Goal: Information Seeking & Learning: Check status

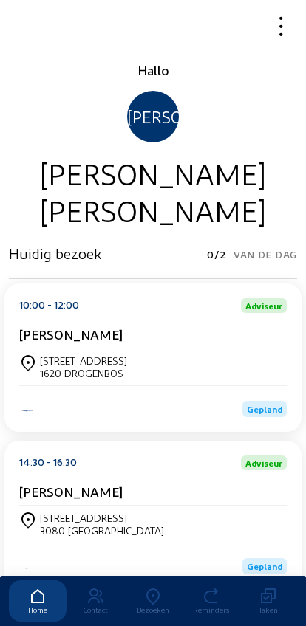
click at [144, 587] on icon at bounding box center [153, 596] width 58 height 18
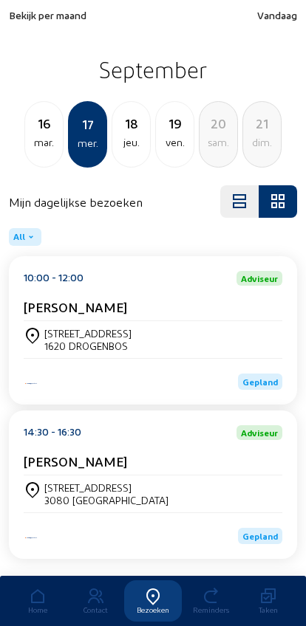
click at [34, 128] on div "16" at bounding box center [44, 123] width 38 height 21
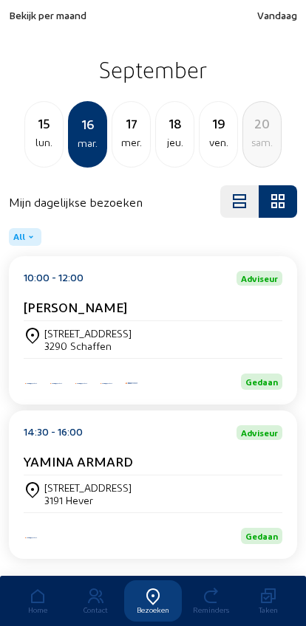
click at [40, 142] on div "lun." at bounding box center [44, 143] width 38 height 18
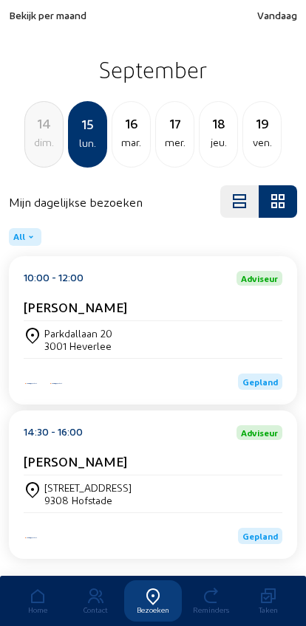
click at [36, 138] on div "dim." at bounding box center [44, 143] width 38 height 18
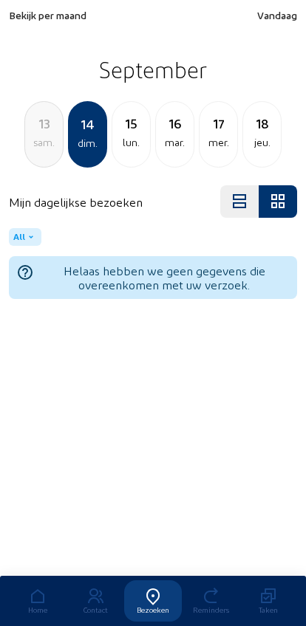
click at [36, 129] on div "13" at bounding box center [44, 123] width 38 height 21
click at [36, 130] on div "12" at bounding box center [44, 123] width 38 height 21
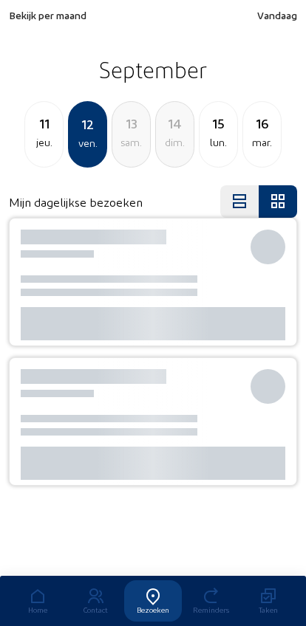
click at [36, 134] on div "11" at bounding box center [44, 123] width 38 height 21
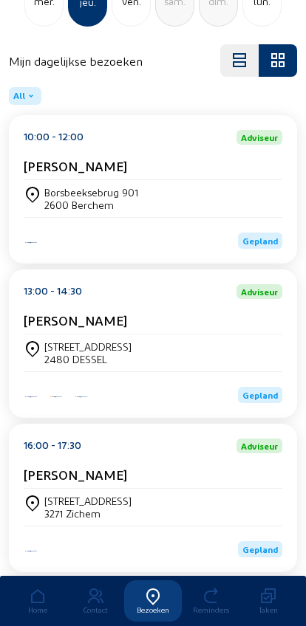
scroll to position [176, 0]
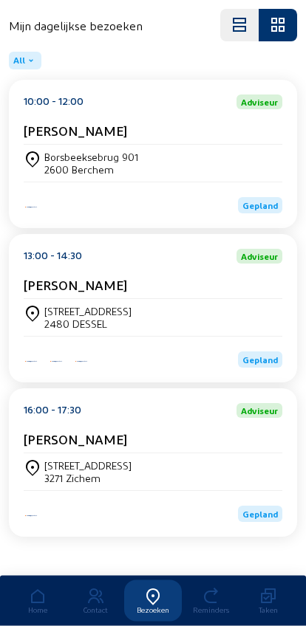
click at [266, 325] on div "Heegstraat 11 2480 DESSEL" at bounding box center [153, 318] width 258 height 25
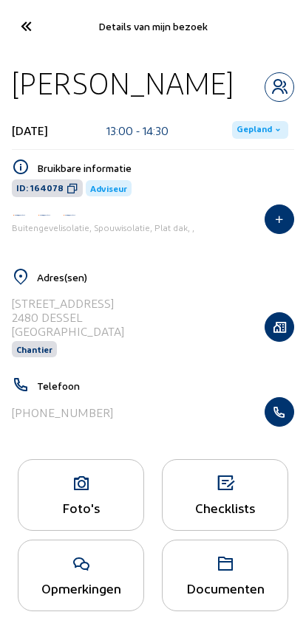
click at [74, 488] on icon at bounding box center [80, 484] width 125 height 18
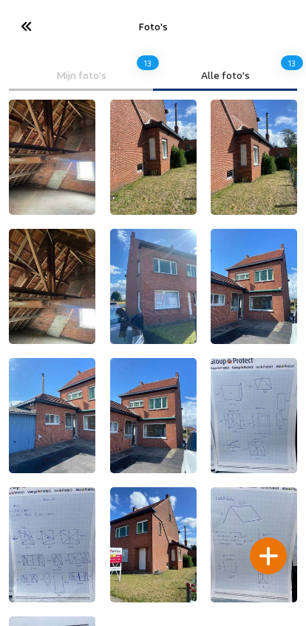
click at [147, 294] on img at bounding box center [153, 286] width 86 height 115
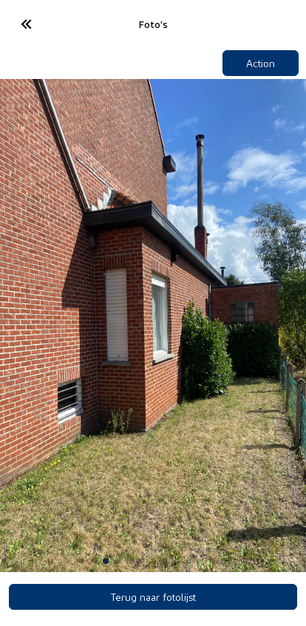
scroll to position [1, 0]
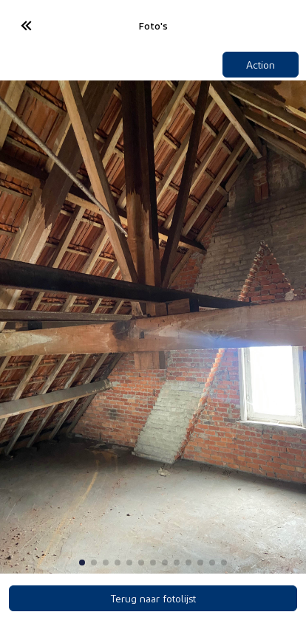
click at [174, 423] on img "1 / 13" at bounding box center [153, 326] width 306 height 493
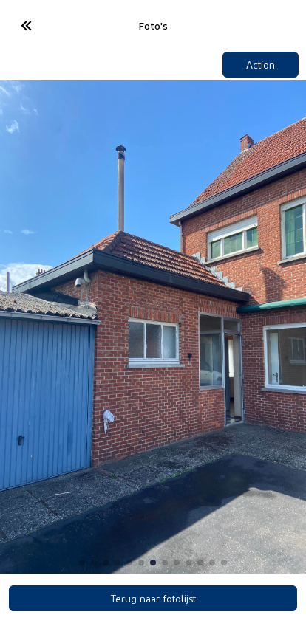
scroll to position [13, 0]
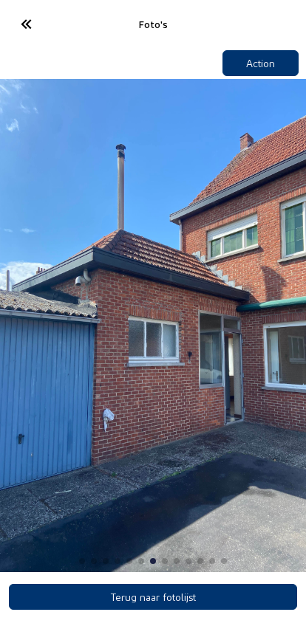
click at [10, 7] on cam-font-icon at bounding box center [25, 24] width 33 height 35
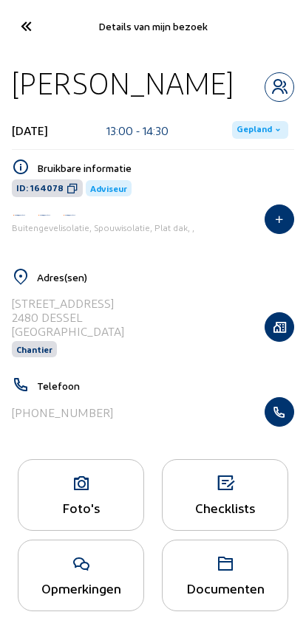
click at [22, 22] on icon at bounding box center [25, 26] width 24 height 26
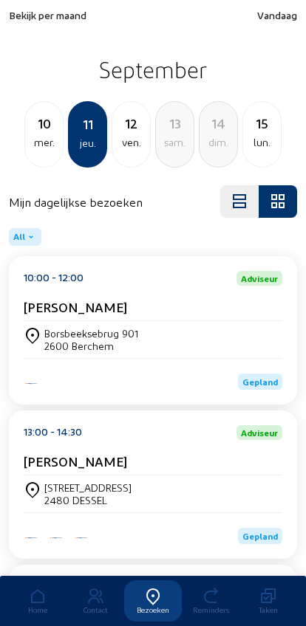
click at [39, 145] on div "mer." at bounding box center [44, 143] width 38 height 18
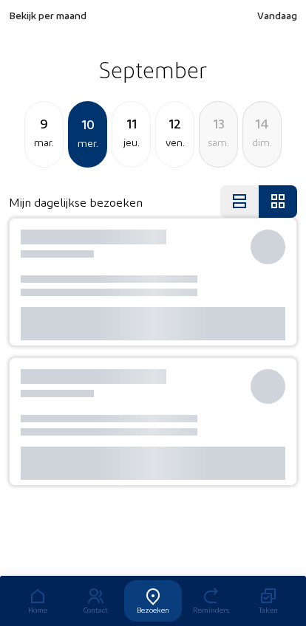
click at [43, 148] on div "mar." at bounding box center [44, 143] width 38 height 18
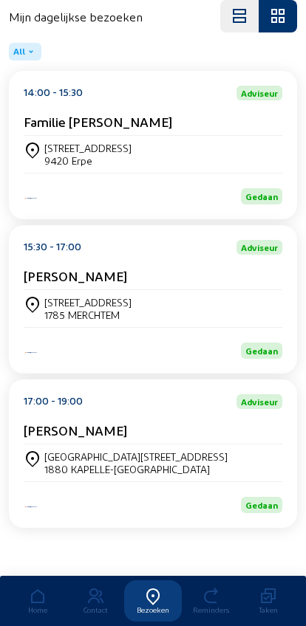
scroll to position [199, 0]
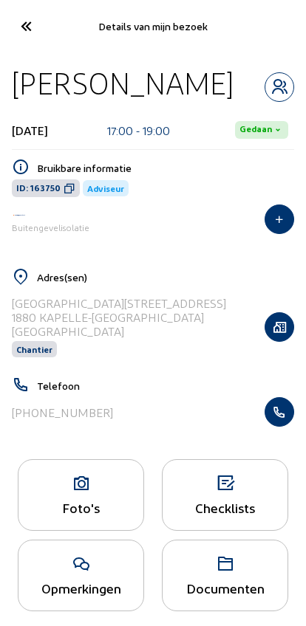
click at [97, 531] on div "Foto's" at bounding box center [81, 495] width 126 height 72
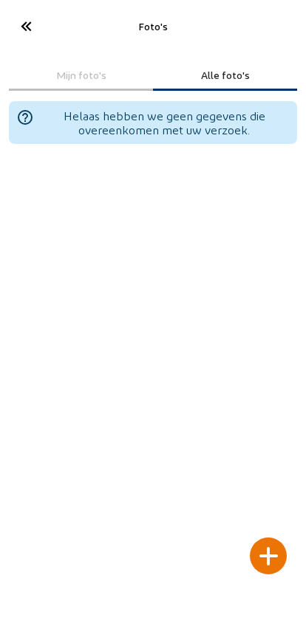
click at [24, 16] on icon at bounding box center [25, 26] width 24 height 26
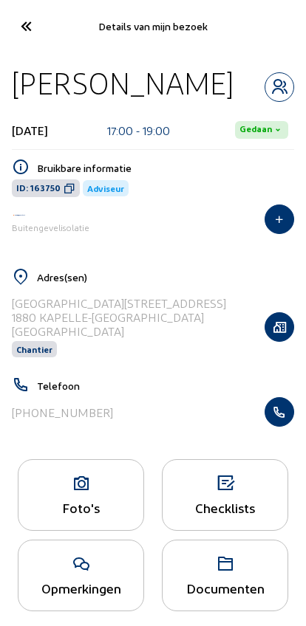
click at [283, 334] on icon "button" at bounding box center [279, 327] width 28 height 15
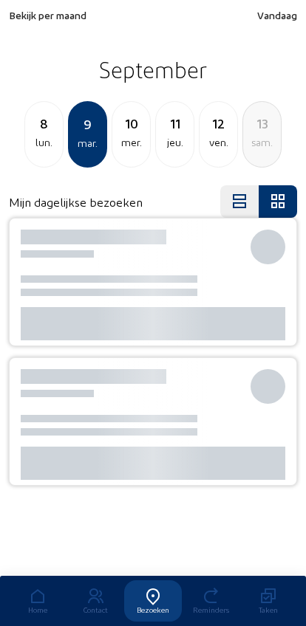
click at [34, 132] on div "8" at bounding box center [44, 123] width 38 height 21
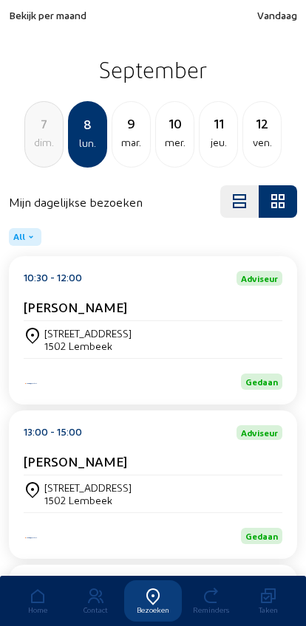
click at [261, 139] on div "ven." at bounding box center [262, 143] width 38 height 18
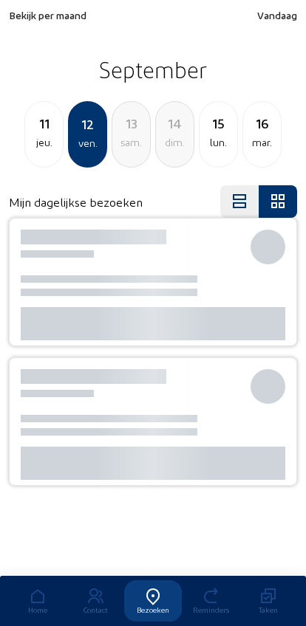
click at [190, 117] on div "14" at bounding box center [175, 123] width 38 height 21
click at [215, 147] on div "mer." at bounding box center [218, 143] width 38 height 18
click at [46, 148] on div "mar." at bounding box center [44, 143] width 38 height 18
click at [43, 151] on div "lun." at bounding box center [44, 143] width 38 height 18
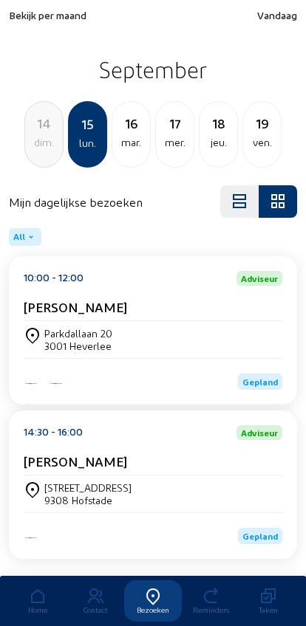
click at [68, 348] on div "3001 Heverlee" at bounding box center [78, 345] width 68 height 13
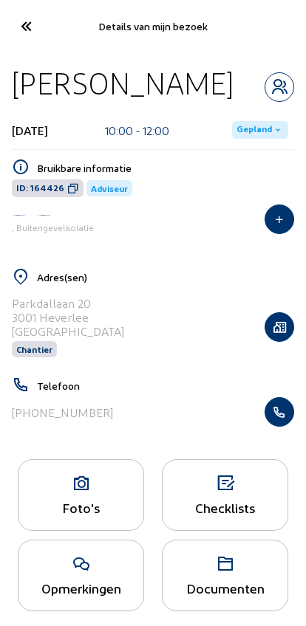
click at [280, 419] on icon "button" at bounding box center [279, 411] width 28 height 15
click at [13, 32] on icon at bounding box center [25, 26] width 24 height 26
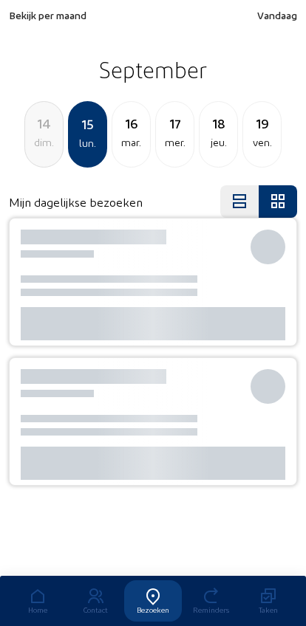
click at [36, 139] on div "dim." at bounding box center [44, 143] width 38 height 18
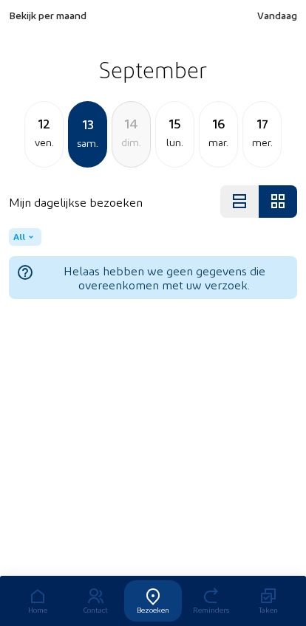
click at [34, 151] on div "ven." at bounding box center [44, 143] width 38 height 18
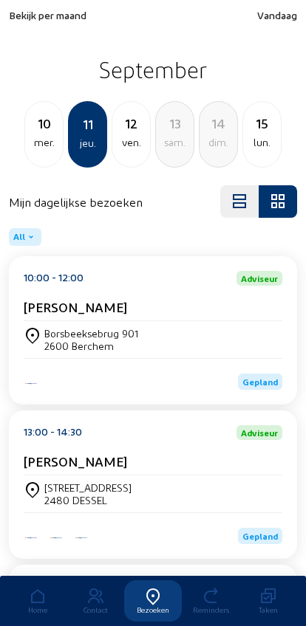
click at [120, 137] on div "ven." at bounding box center [131, 143] width 38 height 18
click at [56, 331] on div "[STREET_ADDRESS]" at bounding box center [87, 333] width 87 height 13
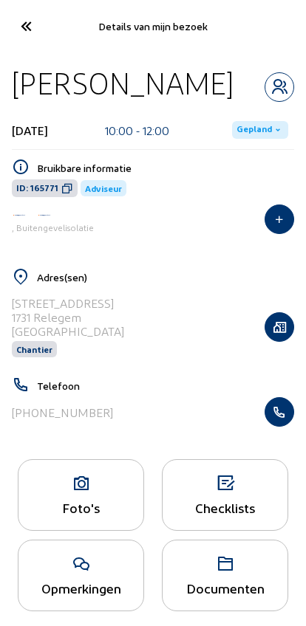
click at [286, 419] on icon "button" at bounding box center [279, 411] width 28 height 15
click at [17, 28] on icon at bounding box center [25, 26] width 24 height 26
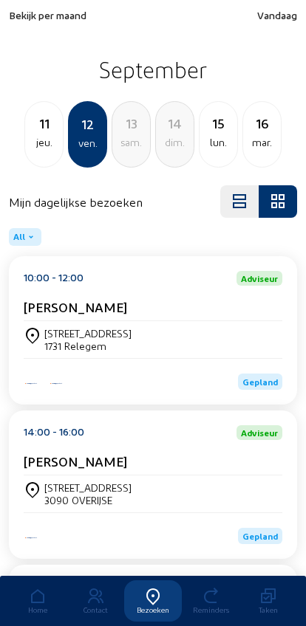
click at [48, 17] on span "Bekijk per maand" at bounding box center [47, 15] width 77 height 13
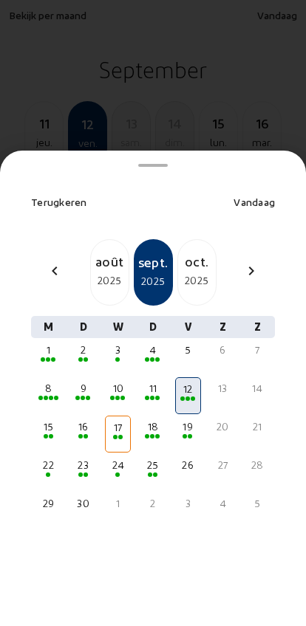
click at [44, 262] on div "chevron_left" at bounding box center [54, 272] width 35 height 21
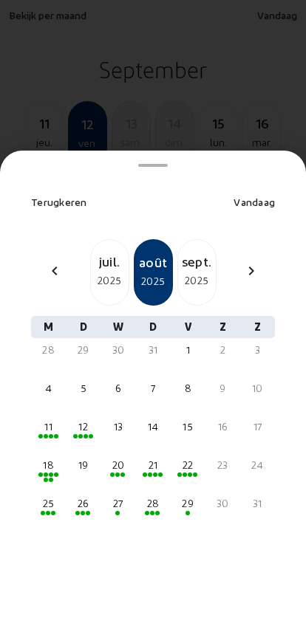
click at [109, 272] on div "2025" at bounding box center [110, 281] width 38 height 18
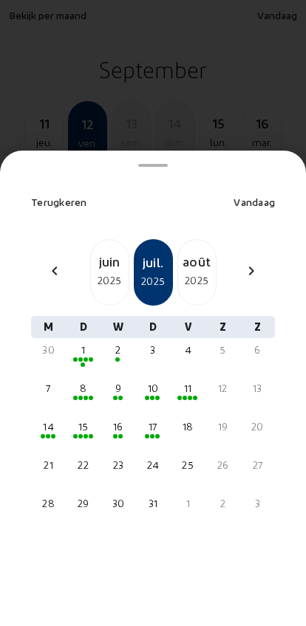
click at [89, 379] on div "8" at bounding box center [83, 395] width 26 height 37
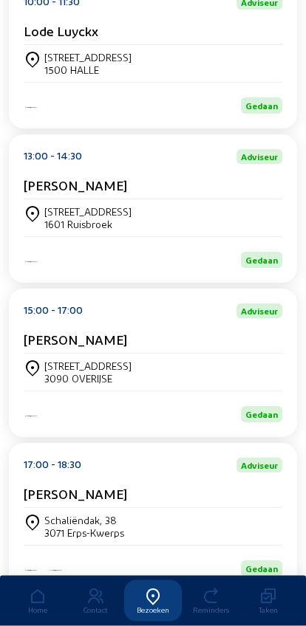
scroll to position [358, 0]
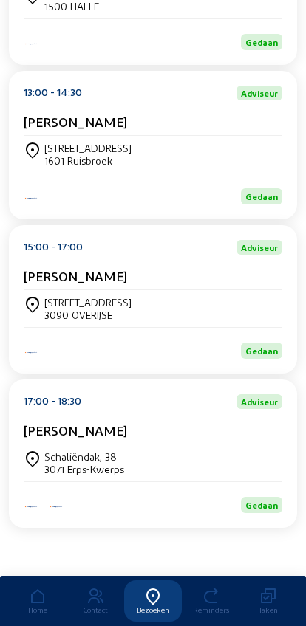
click at [52, 290] on div "Langeweg 65 3090 OVERIJSE" at bounding box center [153, 308] width 258 height 37
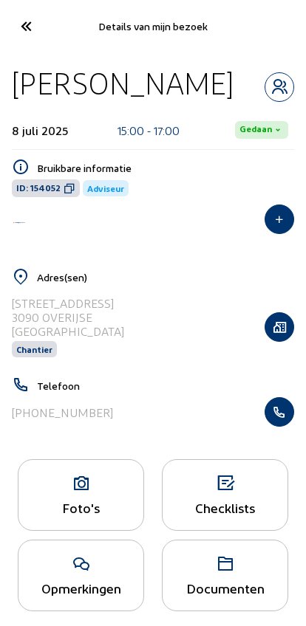
click at [53, 497] on div "Foto's" at bounding box center [81, 495] width 126 height 72
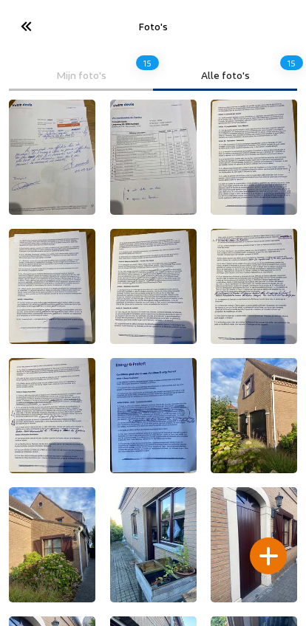
click at [44, 162] on img at bounding box center [52, 157] width 86 height 115
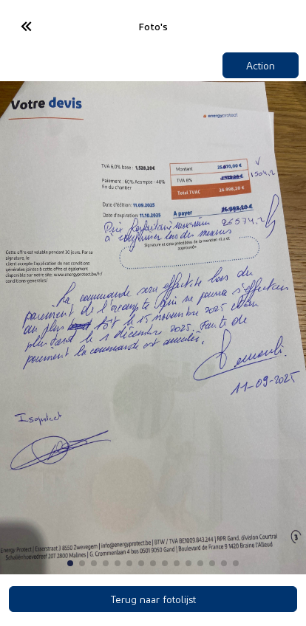
click at [25, 32] on icon at bounding box center [25, 26] width 24 height 26
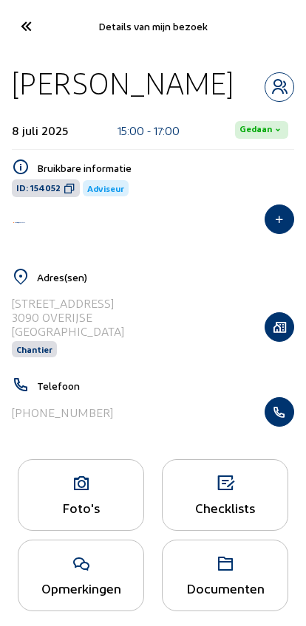
click at [18, 27] on icon at bounding box center [25, 26] width 24 height 26
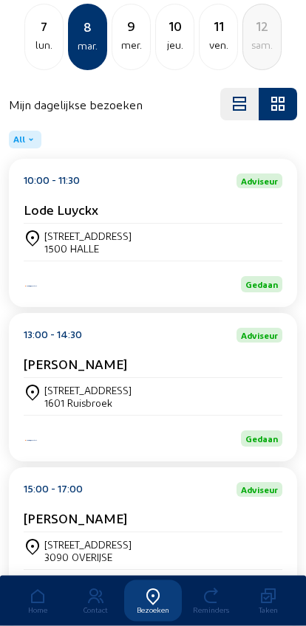
scroll to position [358, 0]
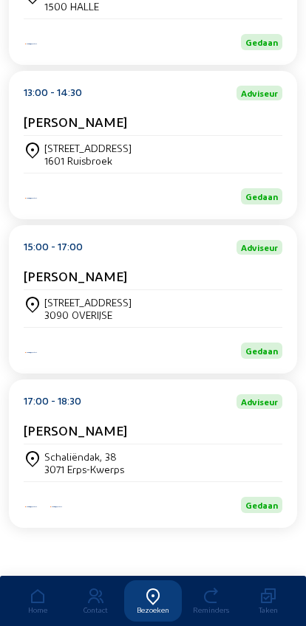
click at [58, 281] on div "Cecile Demoulin" at bounding box center [153, 279] width 258 height 22
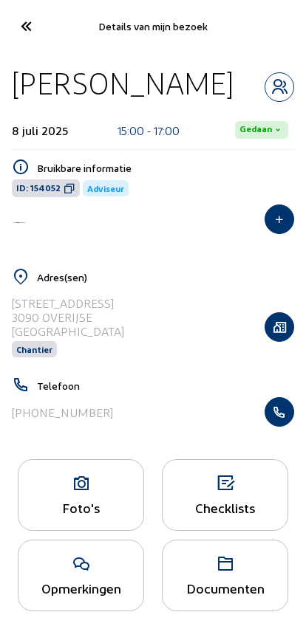
click at [70, 507] on div "Foto's" at bounding box center [80, 507] width 125 height 15
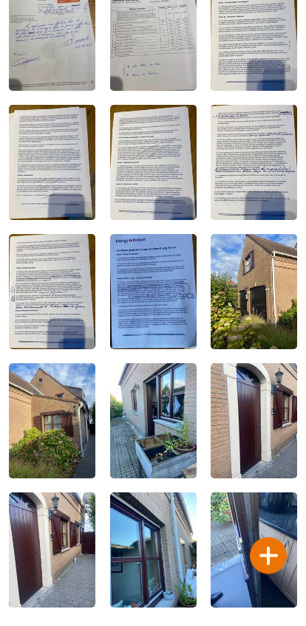
scroll to position [125, 0]
click at [264, 537] on div at bounding box center [267, 555] width 37 height 37
click at [269, 537] on div at bounding box center [267, 555] width 37 height 37
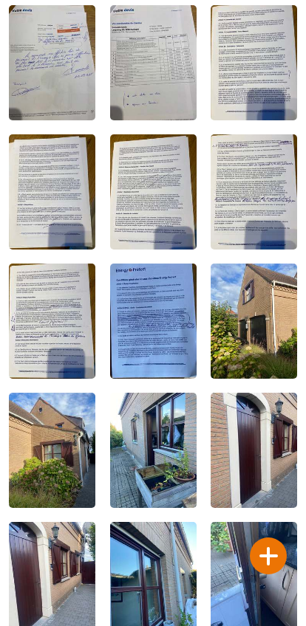
click at [263, 537] on div at bounding box center [267, 555] width 37 height 37
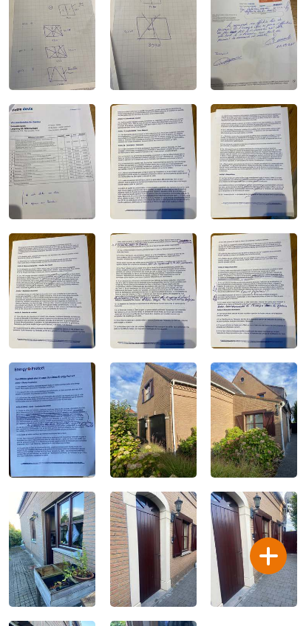
click at [263, 537] on div at bounding box center [267, 555] width 37 height 37
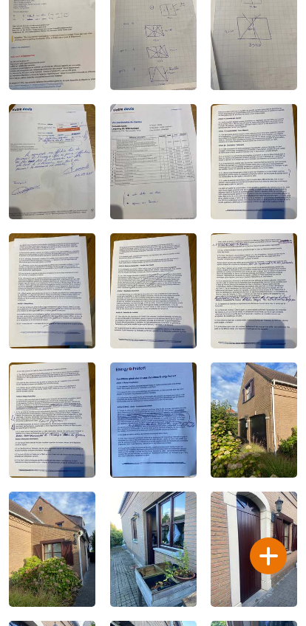
scroll to position [0, 0]
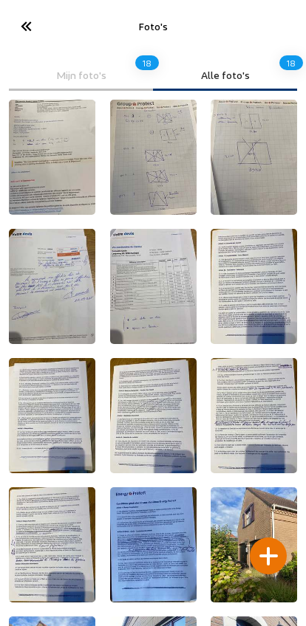
click at [25, 19] on icon at bounding box center [25, 26] width 24 height 26
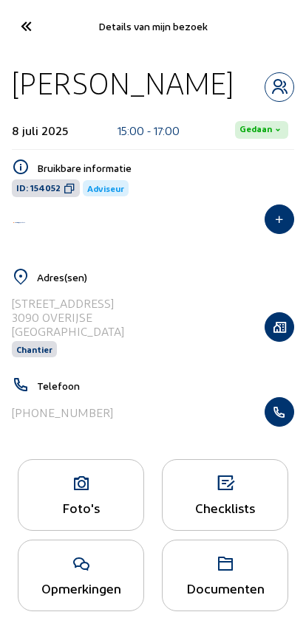
click at [34, 22] on icon at bounding box center [25, 26] width 24 height 26
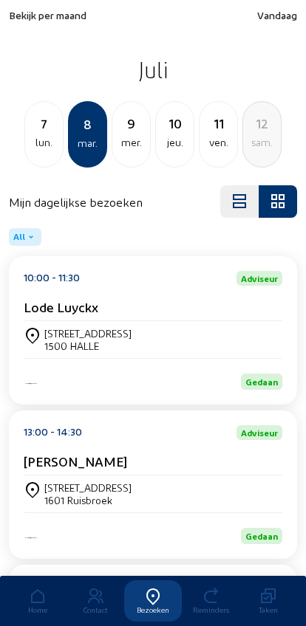
click at [44, 16] on span "Bekijk per maand" at bounding box center [47, 15] width 77 height 13
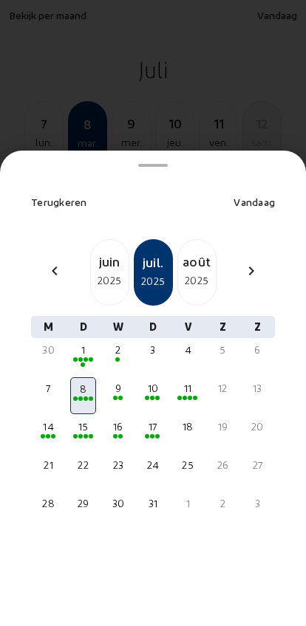
click at [196, 272] on div "2025" at bounding box center [197, 281] width 38 height 18
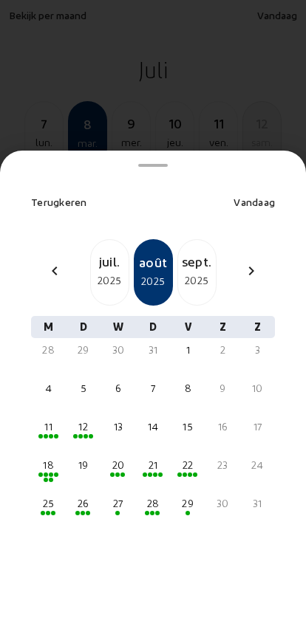
click at [86, 496] on div "26" at bounding box center [83, 503] width 23 height 15
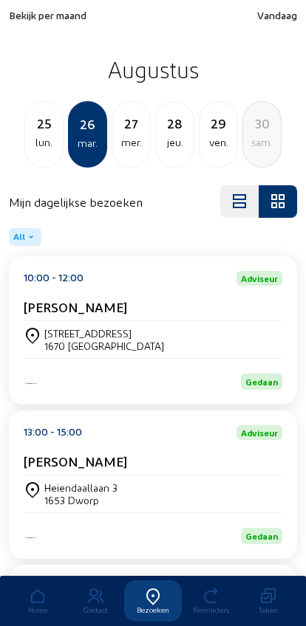
click at [72, 333] on div "Plutsingenstraat 22" at bounding box center [104, 333] width 120 height 13
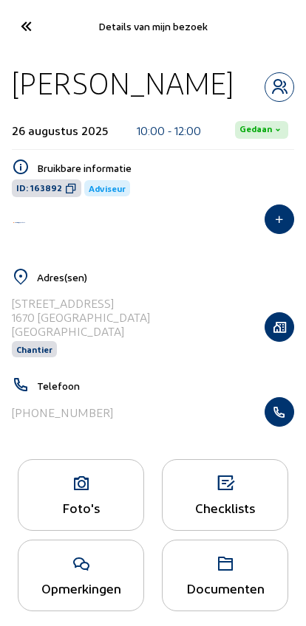
click at [78, 492] on icon at bounding box center [80, 484] width 125 height 18
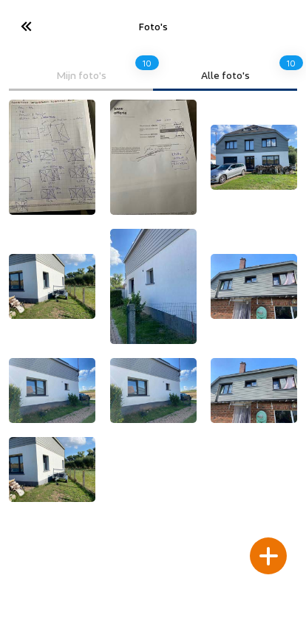
click at [11, 26] on cam-font-icon at bounding box center [25, 26] width 33 height 35
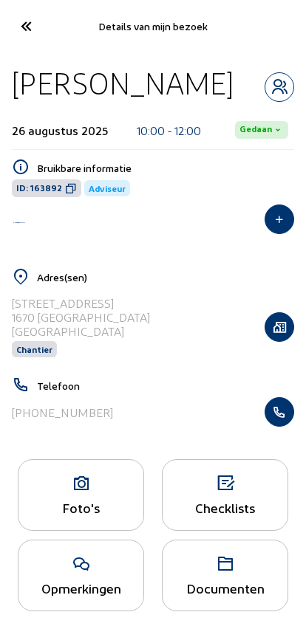
click at [14, 35] on icon at bounding box center [25, 26] width 24 height 26
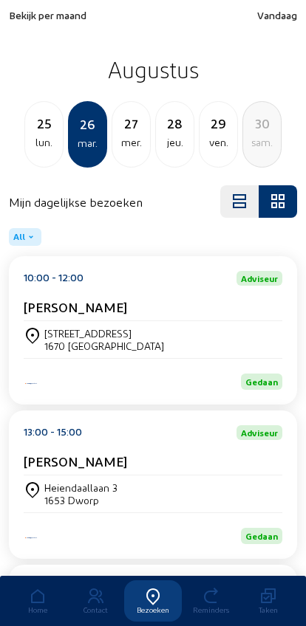
click at [60, 326] on div "Plutsingenstraat 22 1670 Bogaarden" at bounding box center [153, 339] width 258 height 37
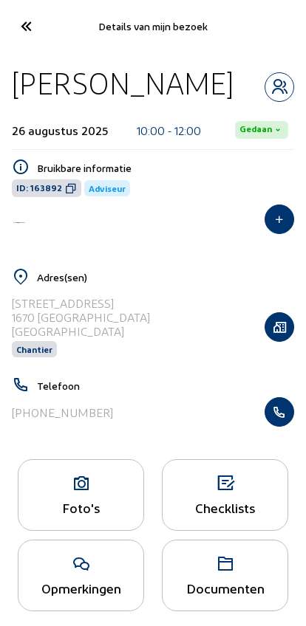
click at [73, 492] on icon at bounding box center [80, 484] width 125 height 18
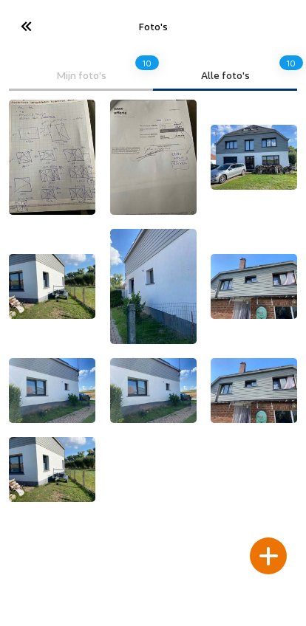
click at [270, 407] on img at bounding box center [253, 390] width 86 height 65
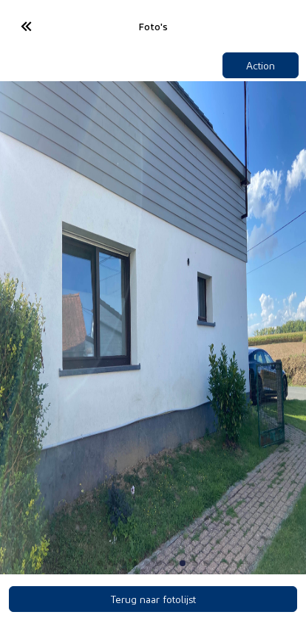
click at [21, 24] on icon at bounding box center [25, 26] width 24 height 26
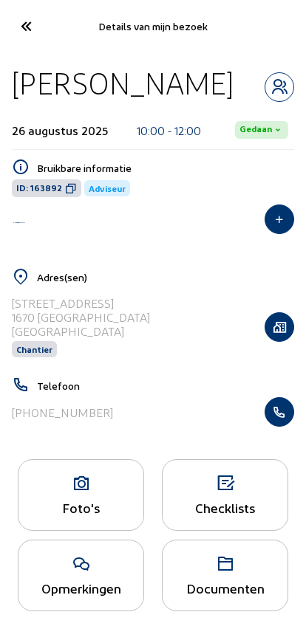
click at [38, 21] on icon at bounding box center [25, 26] width 24 height 26
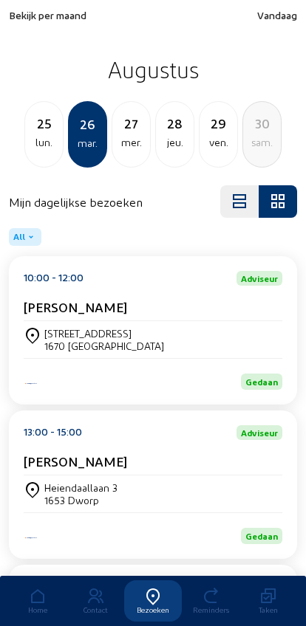
click at [80, 350] on div "1670 Bogaarden" at bounding box center [104, 345] width 120 height 13
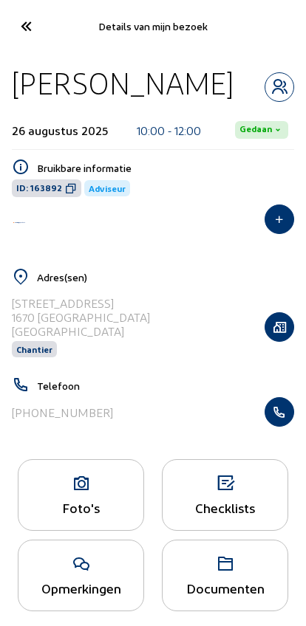
click at [58, 515] on div "Foto's" at bounding box center [80, 507] width 125 height 15
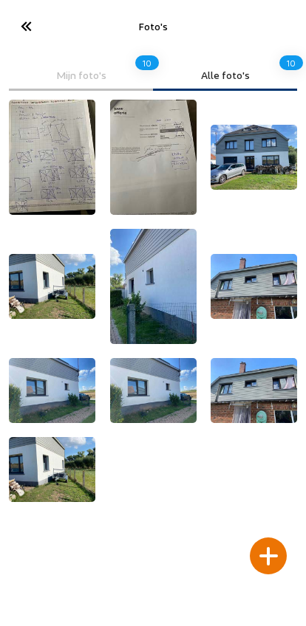
click at [32, 30] on icon at bounding box center [25, 26] width 24 height 26
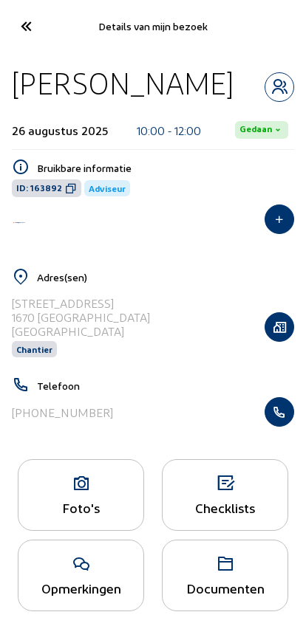
click at [18, 28] on icon at bounding box center [25, 26] width 24 height 26
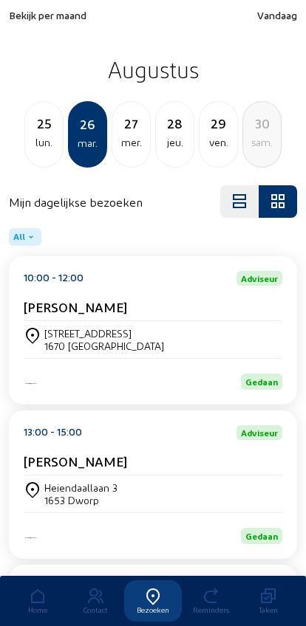
click at [258, 145] on div "sam." at bounding box center [262, 143] width 38 height 18
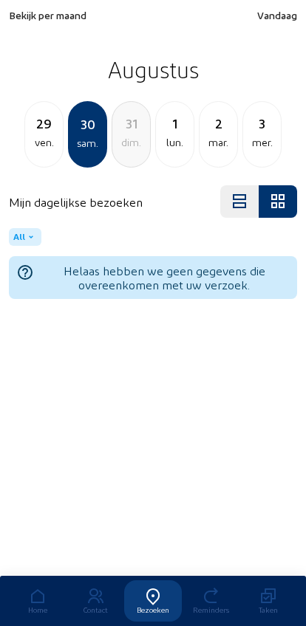
click at [258, 137] on div "mer." at bounding box center [262, 143] width 38 height 18
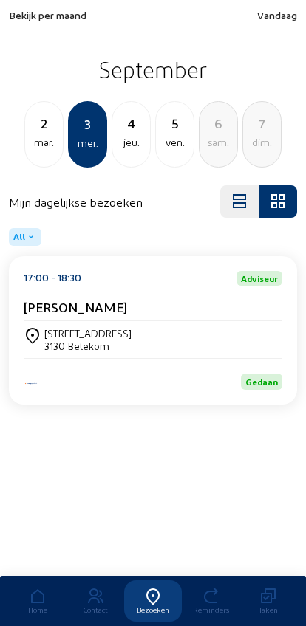
click at [260, 137] on div "dim." at bounding box center [262, 143] width 38 height 18
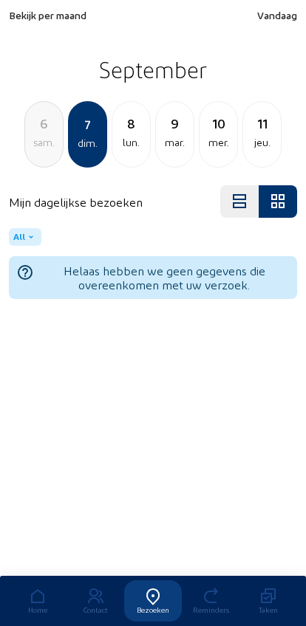
click at [252, 137] on div "jeu." at bounding box center [262, 143] width 38 height 18
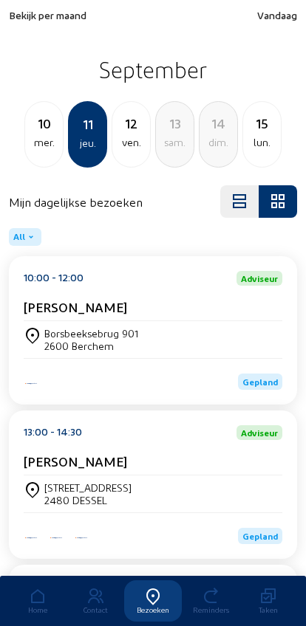
click at [261, 147] on div "lun." at bounding box center [262, 143] width 38 height 18
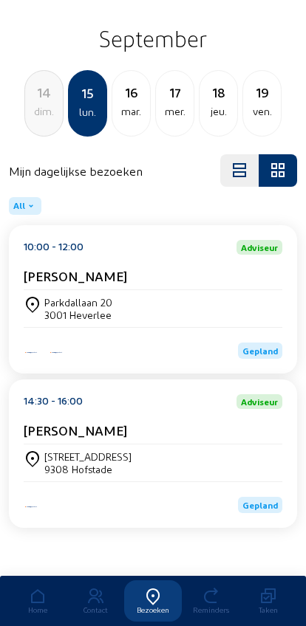
click at [55, 464] on div "9308 Hofstade" at bounding box center [87, 469] width 87 height 13
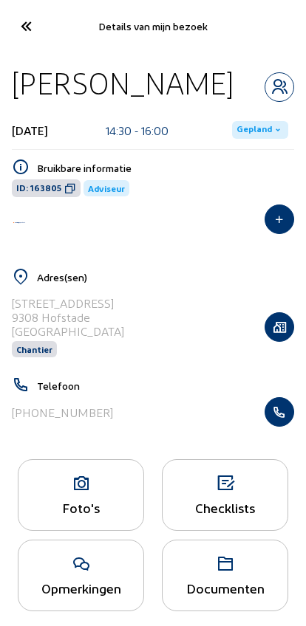
click at [56, 492] on icon at bounding box center [80, 484] width 125 height 18
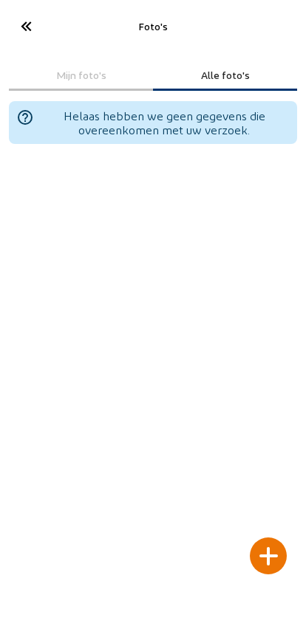
click at [273, 537] on div at bounding box center [267, 555] width 37 height 37
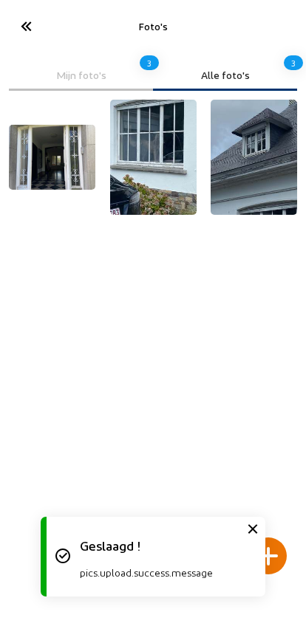
click at [54, 165] on img at bounding box center [52, 157] width 86 height 65
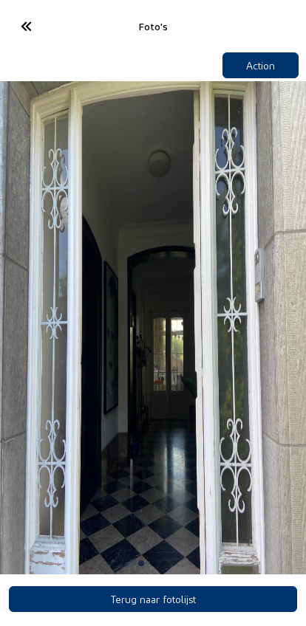
click at [26, 27] on icon at bounding box center [25, 26] width 24 height 26
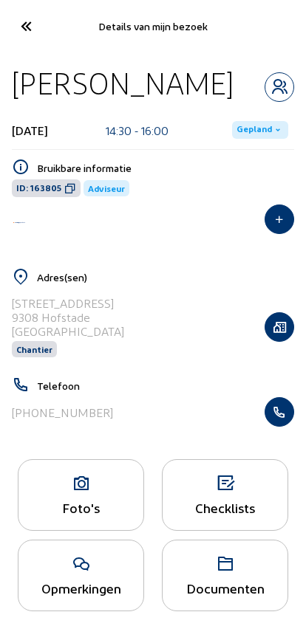
click at [30, 21] on icon at bounding box center [25, 26] width 24 height 26
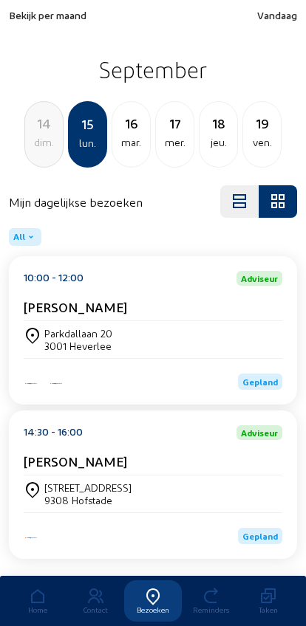
click at [61, 490] on div "[STREET_ADDRESS]" at bounding box center [87, 487] width 87 height 13
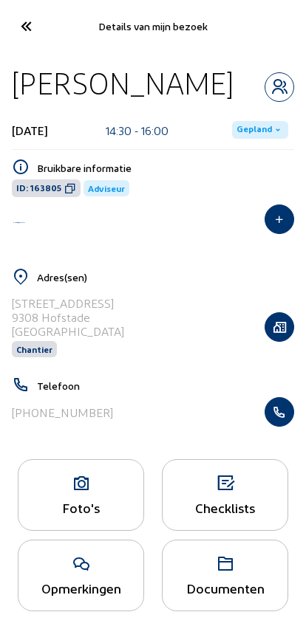
click at [286, 328] on icon "button" at bounding box center [279, 327] width 28 height 15
click at [279, 337] on button "button" at bounding box center [279, 327] width 30 height 30
click at [17, 29] on icon at bounding box center [25, 26] width 24 height 26
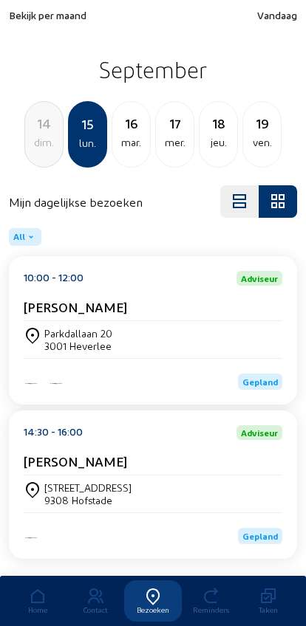
click at [42, 140] on div "dim." at bounding box center [44, 143] width 38 height 18
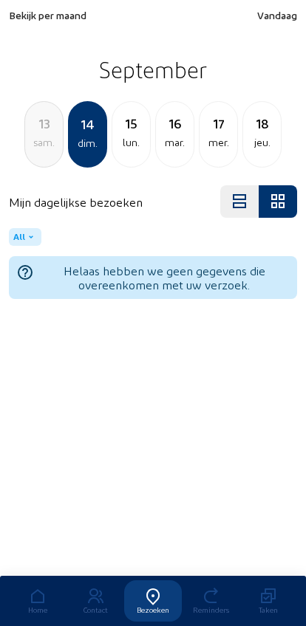
click at [34, 149] on div "sam." at bounding box center [44, 143] width 38 height 18
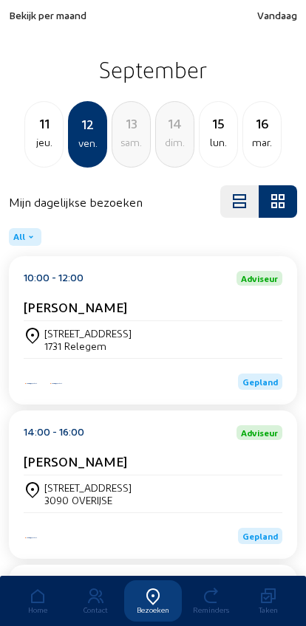
click at [32, 149] on div "jeu." at bounding box center [44, 143] width 38 height 18
click at [54, 505] on div "2480 DESSEL" at bounding box center [87, 500] width 87 height 13
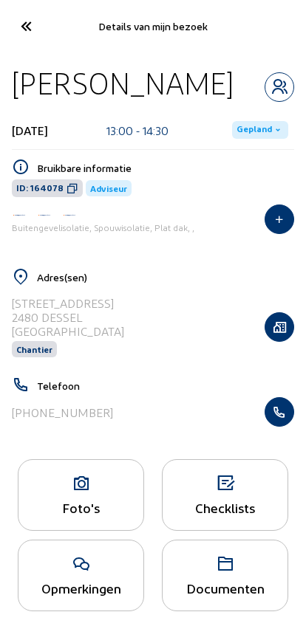
click at [277, 417] on icon "button" at bounding box center [279, 411] width 28 height 15
